Goal: Transaction & Acquisition: Subscribe to service/newsletter

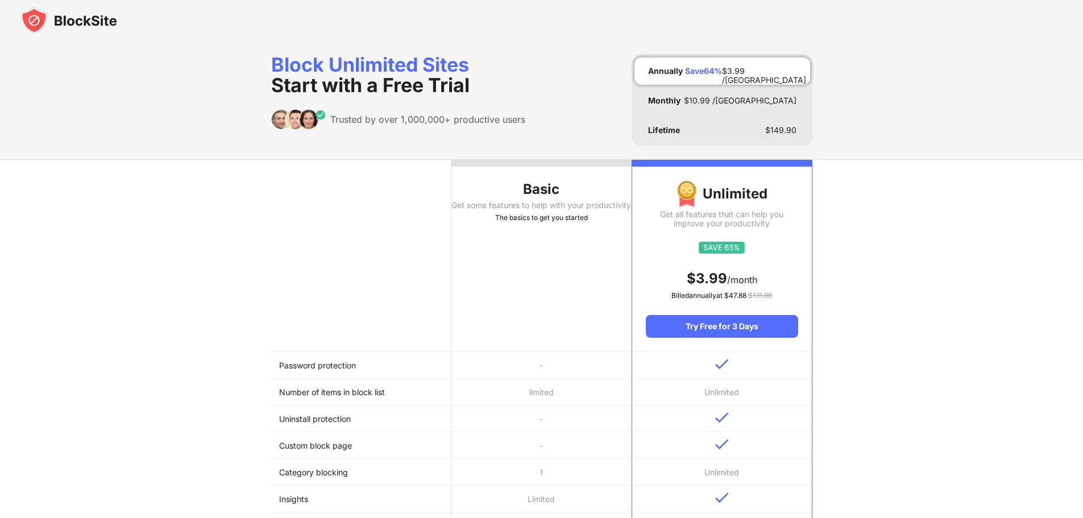
click at [522, 198] on div "Basic" at bounding box center [541, 189] width 180 height 18
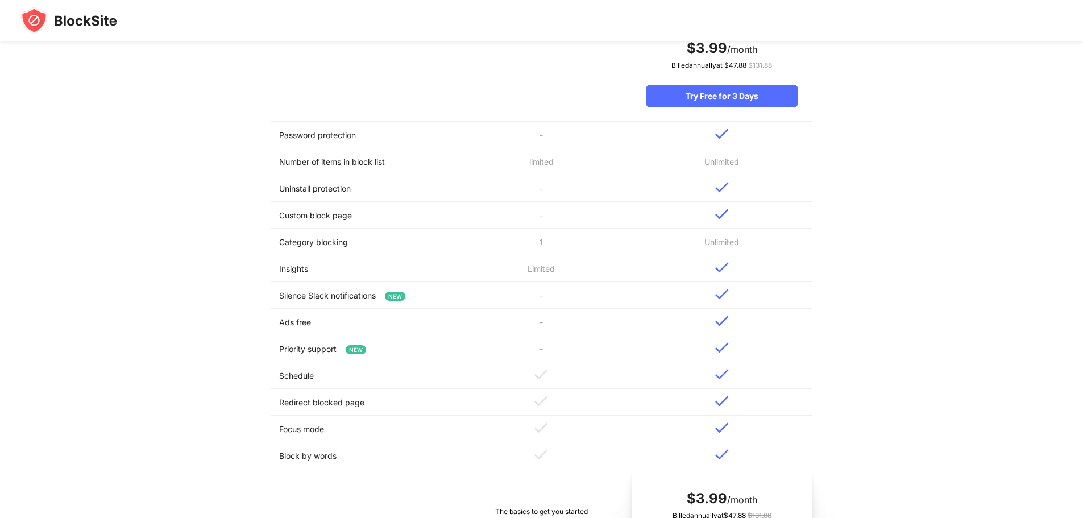
scroll to position [22, 0]
